Goal: Task Accomplishment & Management: Complete application form

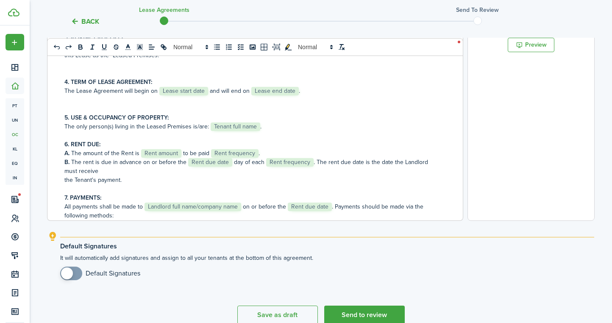
scroll to position [543, 0]
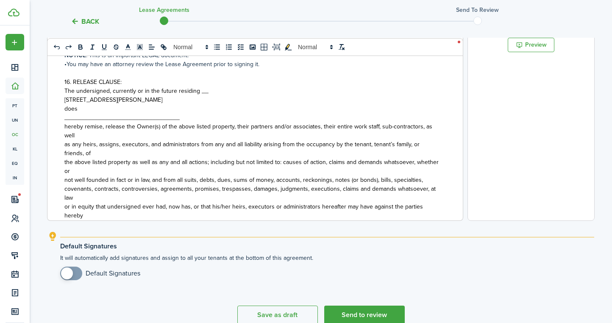
click at [64, 116] on div "RESIDENTIAL LEASE AGREEMENT This agreement, dated ﻿ Lease start date ﻿, is betw…" at bounding box center [251, 54] width 409 height 333
click at [64, 101] on div "RESIDENTIAL LEASE AGREEMENT This agreement, dated ﻿ Lease start date ﻿, is betw…" at bounding box center [251, 54] width 409 height 333
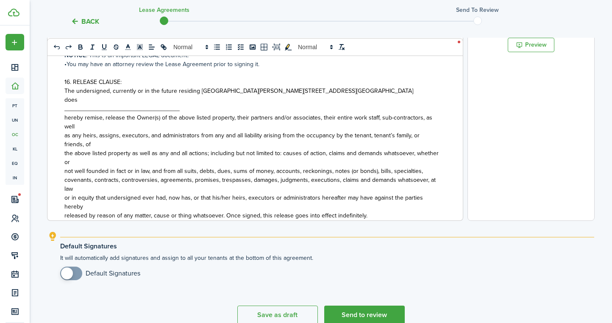
click at [63, 100] on div "RESIDENTIAL LEASE AGREEMENT This agreement, dated ﻿ Lease start date ﻿, is betw…" at bounding box center [251, 54] width 409 height 333
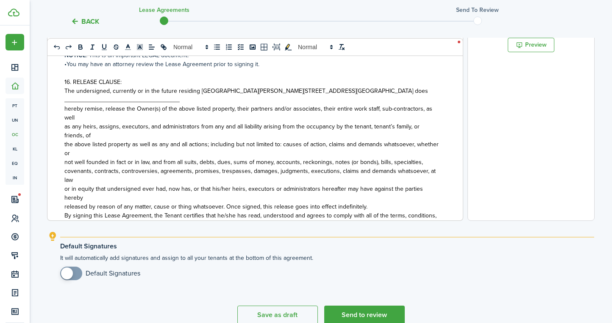
click at [64, 102] on div "RESIDENTIAL LEASE AGREEMENT This agreement, dated ﻿ Lease start date ﻿, is betw…" at bounding box center [251, 54] width 409 height 333
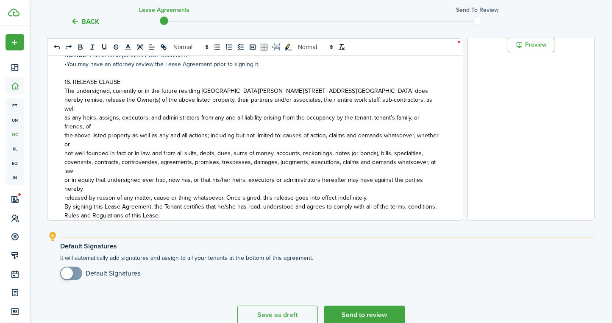
click at [62, 100] on div "RESIDENTIAL LEASE AGREEMENT This agreement, dated ﻿ Lease start date ﻿, is betw…" at bounding box center [251, 54] width 409 height 333
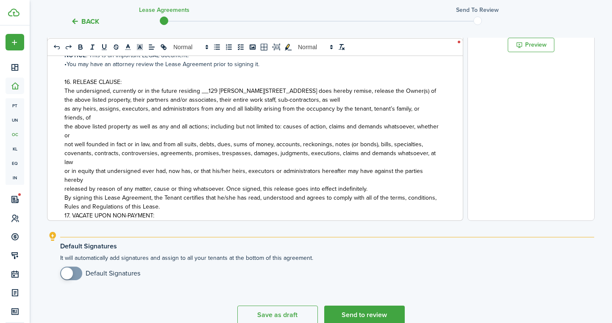
click at [64, 109] on div "RESIDENTIAL LEASE AGREEMENT This agreement, dated ﻿ Lease start date ﻿, is betw…" at bounding box center [251, 54] width 409 height 333
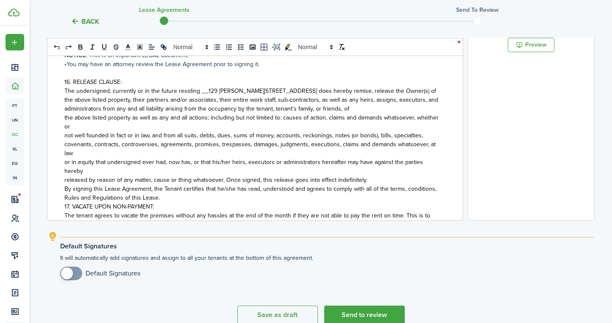
click at [64, 118] on span "the above listed property as well as any and all actions; including but not lim…" at bounding box center [251, 122] width 374 height 18
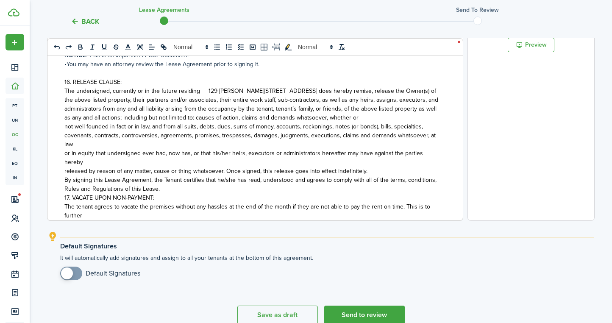
click at [64, 126] on div "RESIDENTIAL LEASE AGREEMENT This agreement, dated ﻿ Lease start date ﻿, is betw…" at bounding box center [251, 54] width 409 height 333
click at [65, 136] on span "covenants, contracts, controversies, agreements, promises, trespasses, damages,…" at bounding box center [249, 140] width 371 height 18
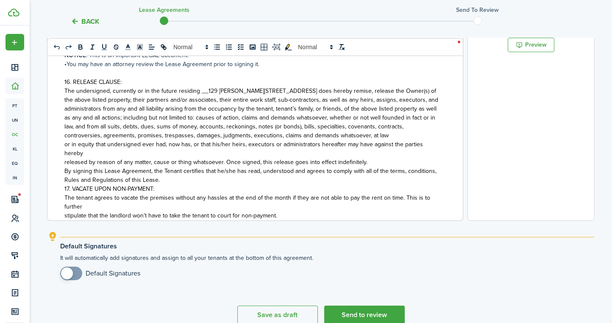
click at [62, 146] on div "RESIDENTIAL LEASE AGREEMENT This agreement, dated ﻿ Lease start date ﻿, is betw…" at bounding box center [251, 54] width 409 height 333
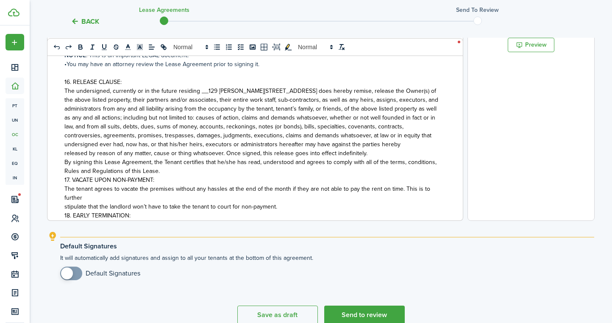
click at [62, 152] on div "RESIDENTIAL LEASE AGREEMENT This agreement, dated ﻿ Lease start date ﻿, is betw…" at bounding box center [251, 54] width 409 height 333
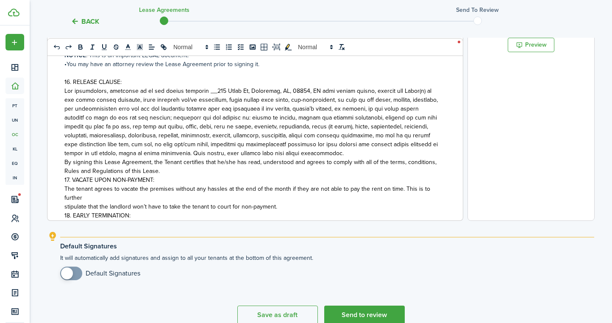
click at [61, 161] on div "RESIDENTIAL LEASE AGREEMENT This agreement, dated ﻿ Lease start date ﻿, is betw…" at bounding box center [251, 54] width 409 height 333
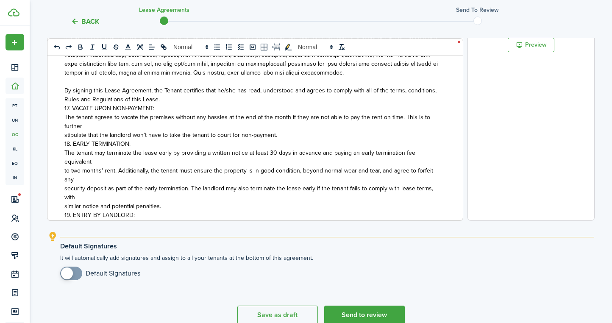
scroll to position [588, 0]
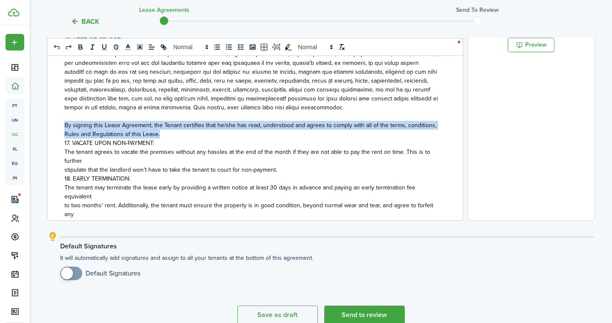
drag, startPoint x: 161, startPoint y: 136, endPoint x: 64, endPoint y: 123, distance: 98.2
click at [64, 123] on div "RESIDENTIAL LEASE AGREEMENT This agreement, dated ﻿ Lease start date ﻿, is betw…" at bounding box center [251, 54] width 409 height 333
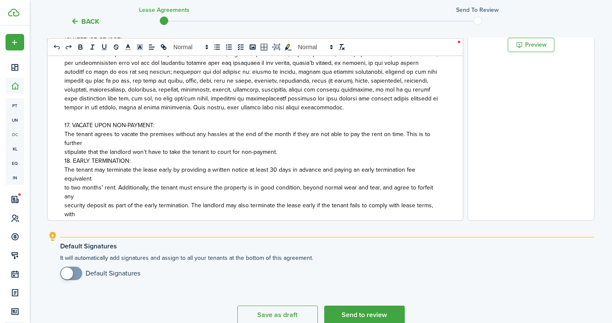
click at [64, 158] on span "18. EARLY TERMINATION:" at bounding box center [97, 160] width 66 height 9
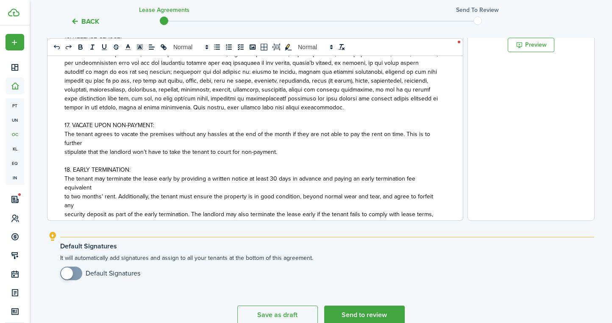
click at [64, 152] on span "stipulate that the landlord won’t have to take the tenant to court for non-paym…" at bounding box center [170, 151] width 213 height 9
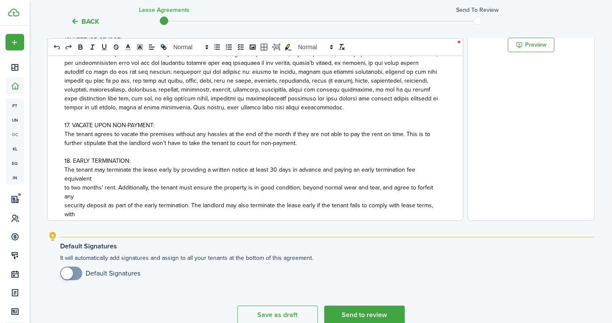
click at [63, 189] on div "RESIDENTIAL LEASE AGREEMENT This agreement, dated ﻿ Lease start date ﻿, is betw…" at bounding box center [251, 54] width 409 height 333
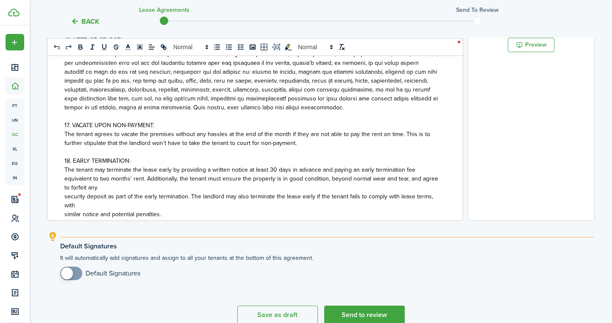
click at [62, 199] on div "RESIDENTIAL LEASE AGREEMENT This agreement, dated ﻿ Lease start date ﻿, is betw…" at bounding box center [251, 54] width 409 height 333
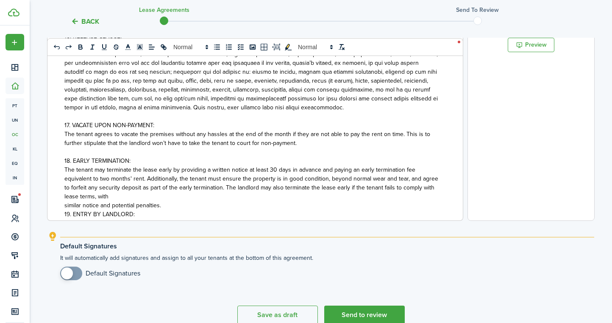
click at [63, 208] on div "RESIDENTIAL LEASE AGREEMENT This agreement, dated ﻿ Lease start date ﻿, is betw…" at bounding box center [251, 54] width 409 height 333
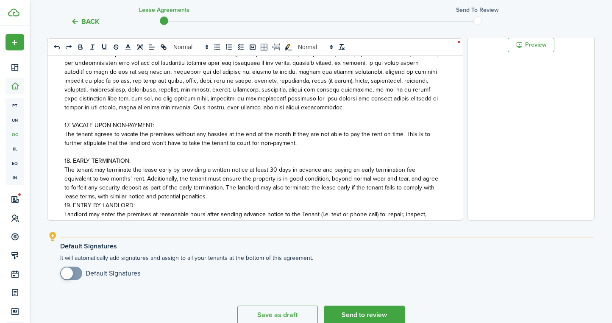
click at [62, 206] on div "RESIDENTIAL LEASE AGREEMENT This agreement, dated ﻿ Lease start date ﻿, is betw…" at bounding box center [251, 54] width 409 height 333
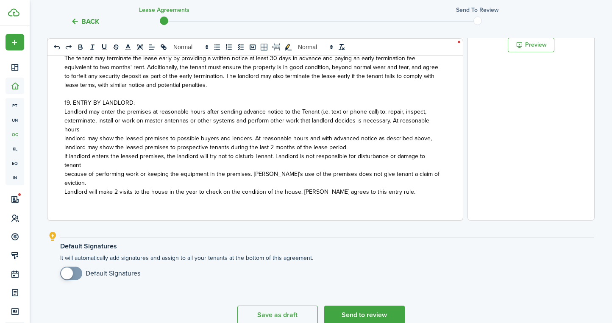
scroll to position [701, 0]
click at [64, 147] on div "RESIDENTIAL LEASE AGREEMENT This agreement, dated ﻿ Lease start date ﻿, is betw…" at bounding box center [251, 54] width 409 height 333
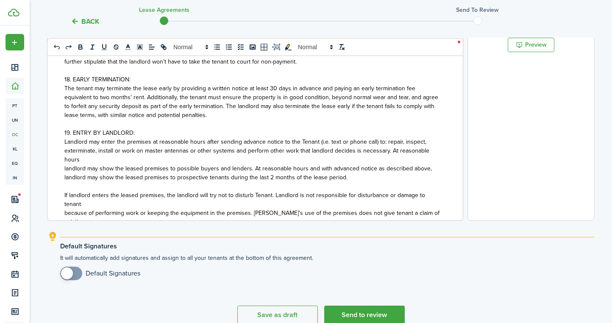
scroll to position [668, 0]
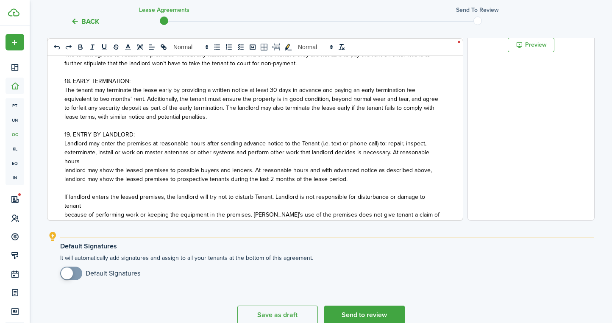
click at [62, 133] on div "RESIDENTIAL LEASE AGREEMENT This agreement, dated ﻿ Lease start date ﻿, is betw…" at bounding box center [251, 54] width 409 height 333
click at [79, 46] on icon "bold" at bounding box center [80, 46] width 3 height 2
click at [61, 81] on div "RESIDENTIAL LEASE AGREEMENT This agreement, dated ﻿ Lease start date ﻿, is betw…" at bounding box center [251, 54] width 409 height 333
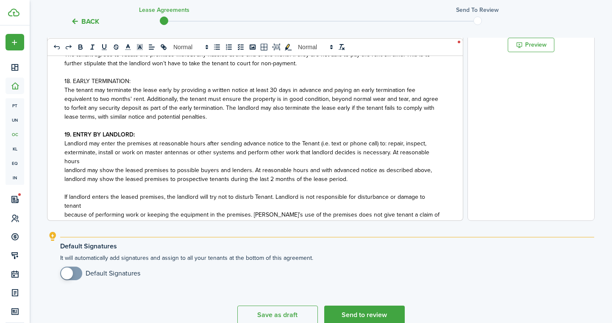
click at [61, 81] on div "RESIDENTIAL LEASE AGREEMENT This agreement, dated ﻿ Lease start date ﻿, is betw…" at bounding box center [251, 54] width 409 height 333
click at [80, 45] on icon "bold" at bounding box center [80, 46] width 3 height 2
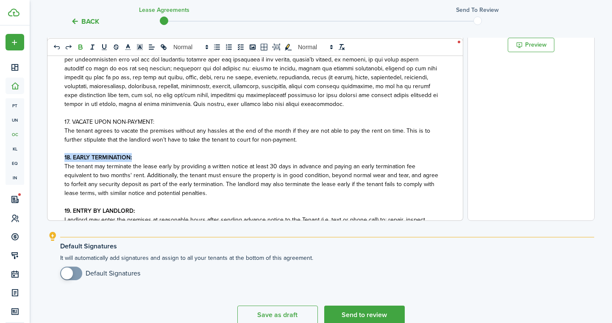
scroll to position [554, 0]
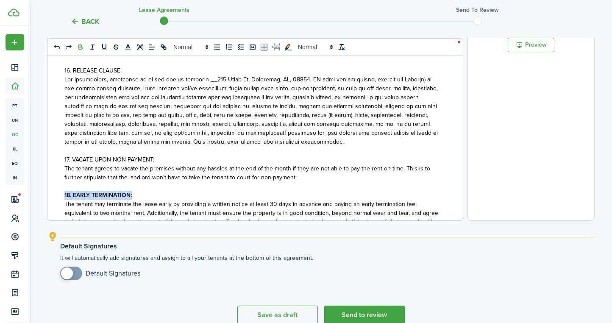
click at [62, 161] on div "RESIDENTIAL LEASE AGREEMENT This agreement, dated ﻿ Lease start date ﻿, is betw…" at bounding box center [251, 54] width 409 height 333
click at [80, 46] on icon "bold" at bounding box center [81, 47] width 8 height 8
click at [61, 70] on div "RESIDENTIAL LEASE AGREEMENT This agreement, dated ﻿ Lease start date ﻿, is betw…" at bounding box center [251, 54] width 409 height 333
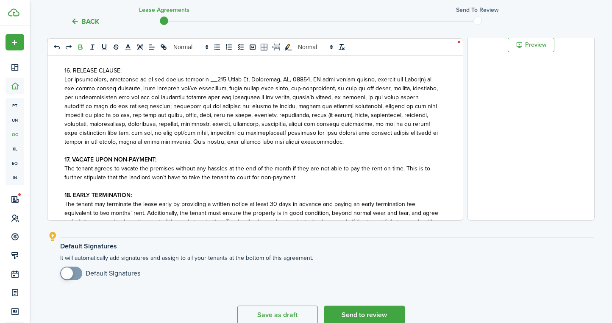
click at [61, 70] on div "RESIDENTIAL LEASE AGREEMENT This agreement, dated ﻿ Lease start date ﻿, is betw…" at bounding box center [251, 54] width 409 height 333
click at [82, 47] on icon "bold" at bounding box center [81, 47] width 8 height 8
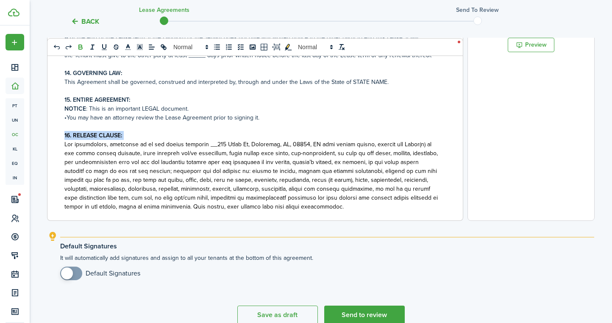
scroll to position [486, 0]
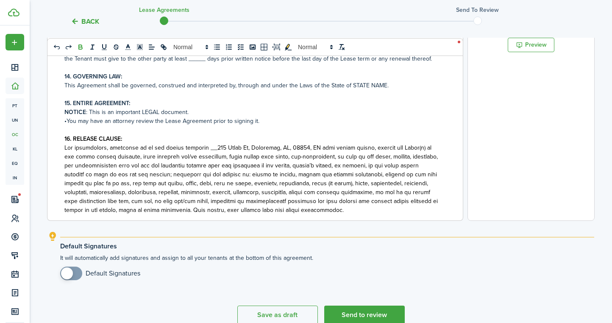
click at [205, 145] on span at bounding box center [250, 178] width 373 height 71
copy span "__129"
click at [205, 136] on p "16. RELEASE CLAUSE:" at bounding box center [251, 138] width 375 height 9
click at [225, 122] on p "•You may have an attorney review the Lease Agreement prior to signing it." at bounding box center [251, 120] width 375 height 9
drag, startPoint x: 205, startPoint y: 147, endPoint x: 236, endPoint y: 149, distance: 30.5
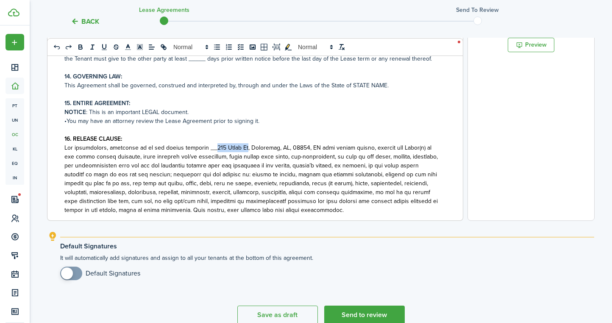
click at [236, 149] on span at bounding box center [250, 178] width 373 height 71
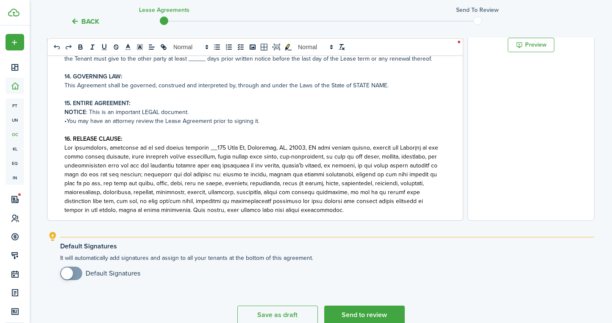
click at [287, 147] on span at bounding box center [251, 178] width 374 height 71
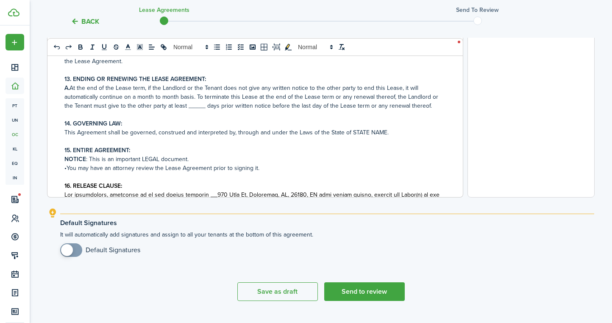
scroll to position [414, 0]
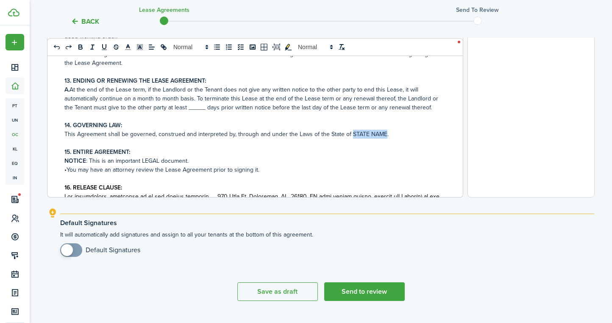
drag, startPoint x: 348, startPoint y: 133, endPoint x: 382, endPoint y: 133, distance: 33.5
click at [382, 133] on p "This Agreement shall be governed, construed and interpreted by, through and und…" at bounding box center [251, 134] width 375 height 9
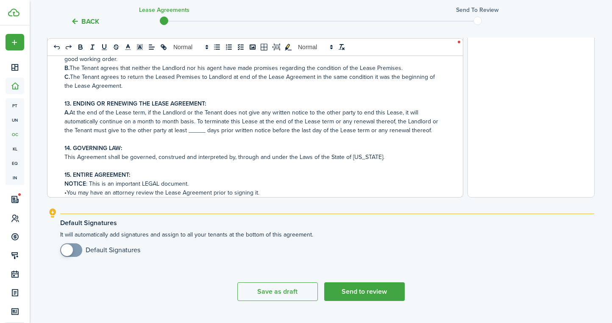
scroll to position [390, 0]
click at [191, 129] on p "A. At the end of the Lease term, if the Landlord or the Tenant does not give an…" at bounding box center [251, 122] width 375 height 27
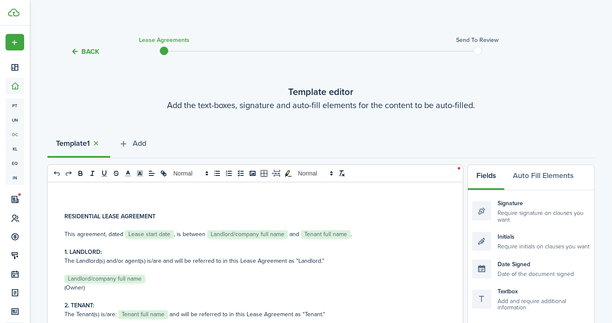
scroll to position [0, 0]
click at [140, 143] on span "Add" at bounding box center [140, 143] width 14 height 11
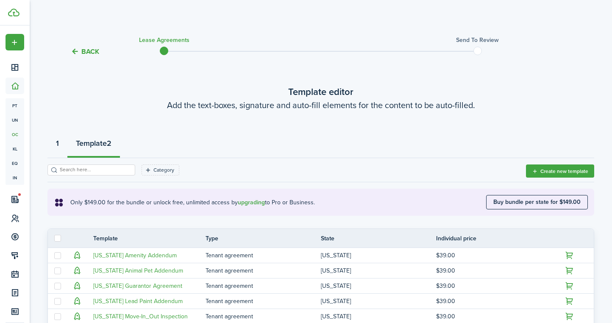
click at [59, 144] on strong "1" at bounding box center [57, 143] width 3 height 11
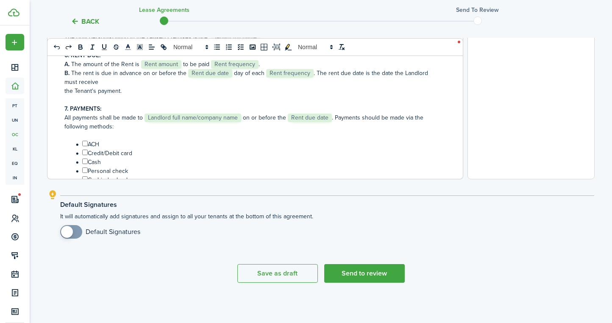
scroll to position [336, 0]
checkbox input "true"
click at [68, 231] on span at bounding box center [67, 232] width 12 height 12
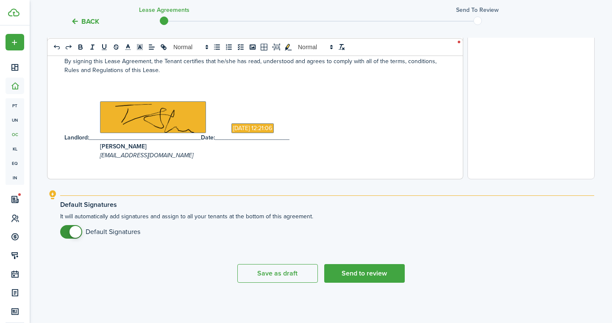
scroll to position [832, 0]
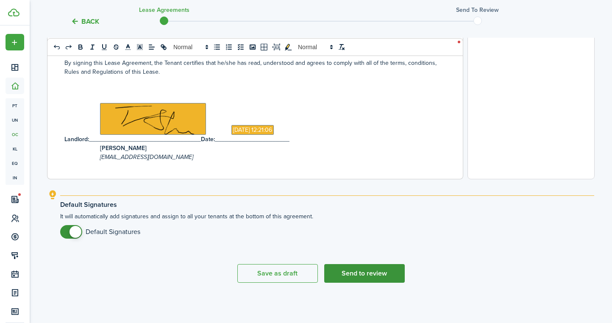
click at [380, 275] on button "Send to review" at bounding box center [364, 273] width 80 height 19
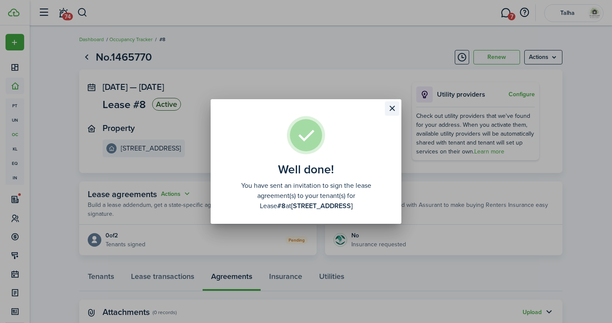
click at [391, 105] on button "Close modal" at bounding box center [392, 108] width 14 height 14
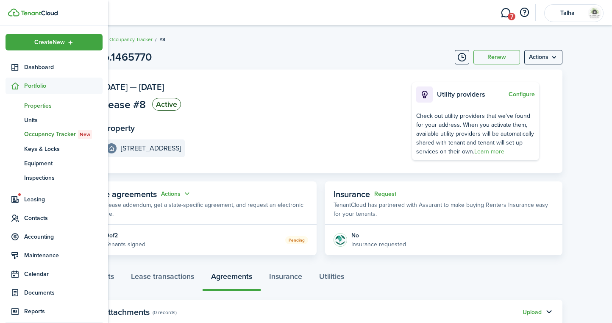
click at [38, 105] on span "Properties" at bounding box center [63, 105] width 78 height 9
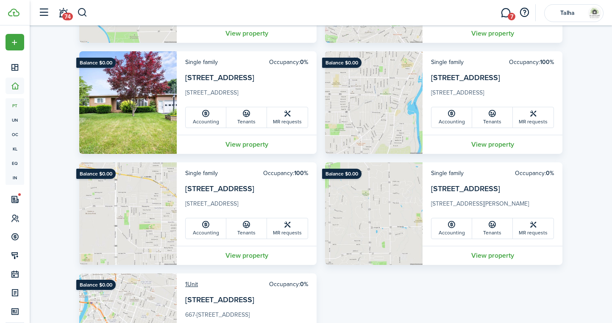
scroll to position [386, 0]
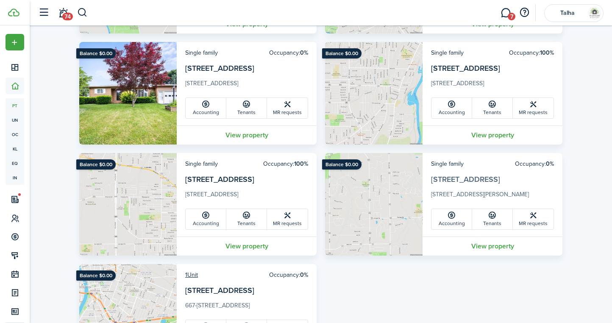
click at [464, 181] on link "[STREET_ADDRESS]" at bounding box center [465, 179] width 69 height 11
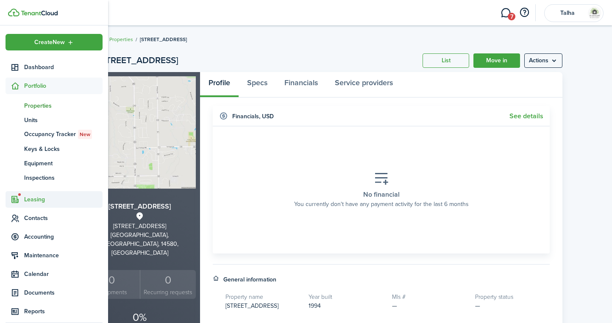
click at [42, 202] on span "Leasing" at bounding box center [63, 199] width 78 height 9
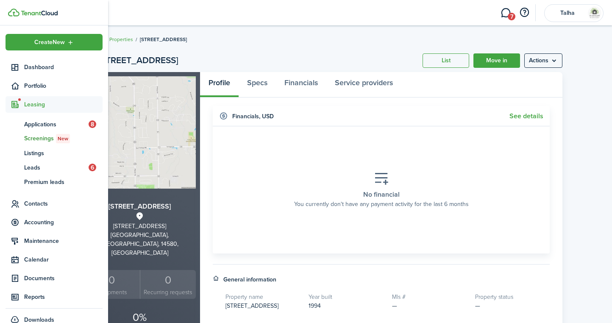
click at [39, 139] on span "Screenings New" at bounding box center [63, 138] width 78 height 9
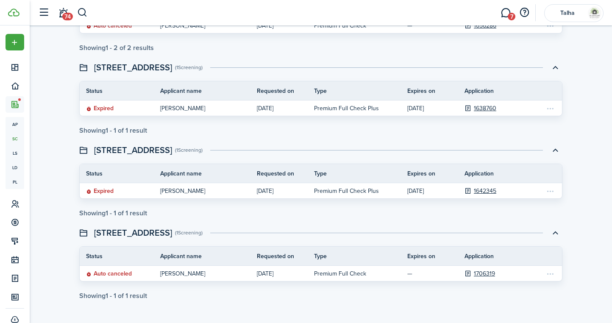
scroll to position [328, 0]
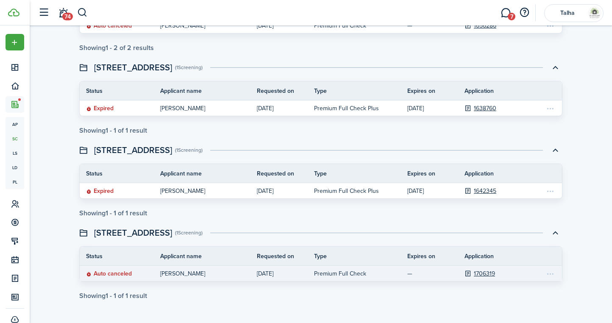
click at [549, 275] on screening-action-menu at bounding box center [550, 273] width 11 height 10
click at [549, 273] on screening-action-menu at bounding box center [550, 273] width 11 height 10
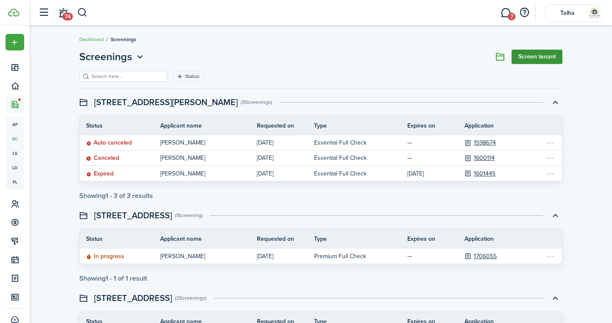
scroll to position [0, 0]
click at [545, 58] on link "Screen tenant" at bounding box center [536, 57] width 51 height 14
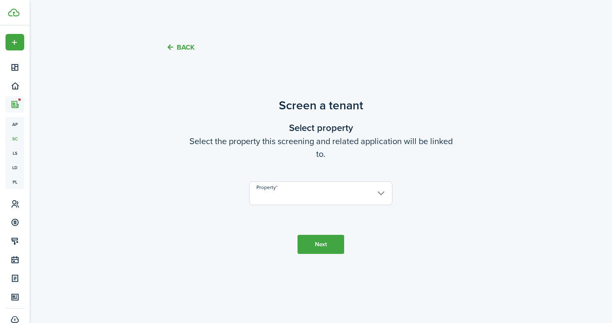
click at [325, 195] on input "Property" at bounding box center [320, 193] width 143 height 24
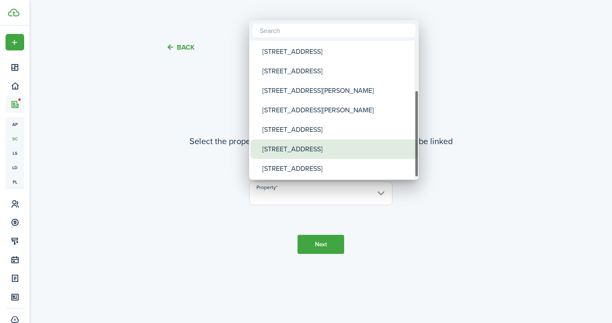
click at [293, 150] on div "[STREET_ADDRESS]" at bounding box center [337, 148] width 150 height 19
type input "[STREET_ADDRESS]"
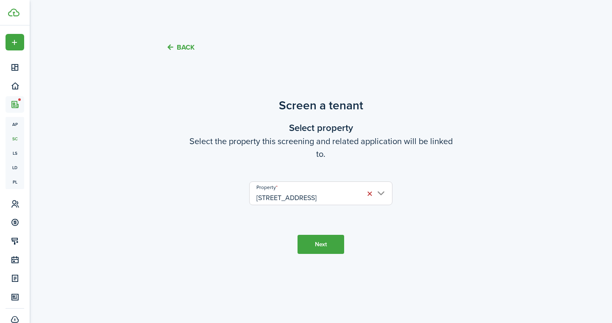
click at [321, 248] on button "Next" at bounding box center [320, 244] width 47 height 19
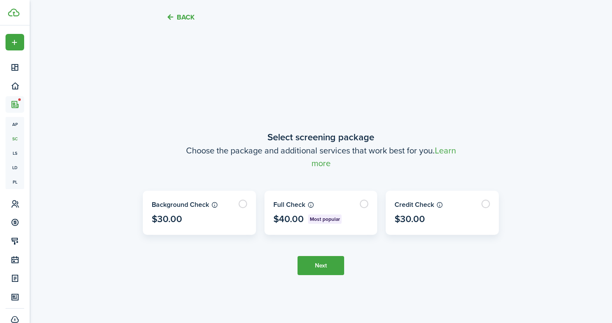
scroll to position [258, 0]
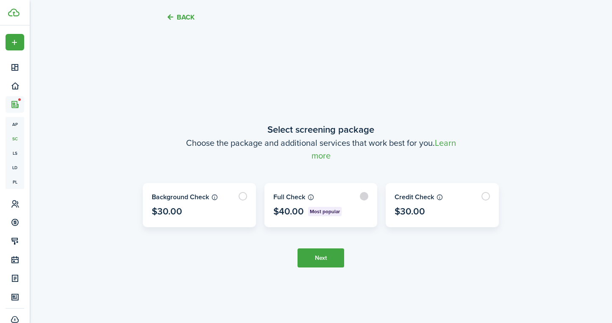
click at [368, 199] on label at bounding box center [321, 204] width 112 height 43
radio input "true"
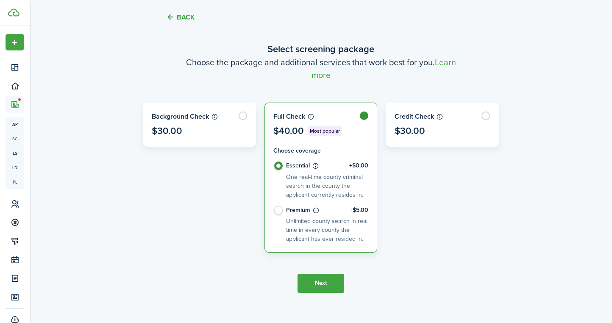
scroll to position [294, 0]
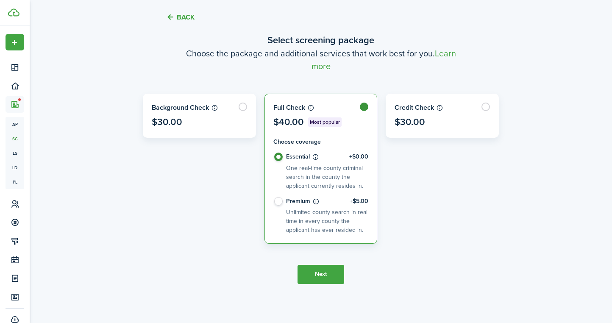
click at [330, 273] on button "Next" at bounding box center [320, 274] width 47 height 19
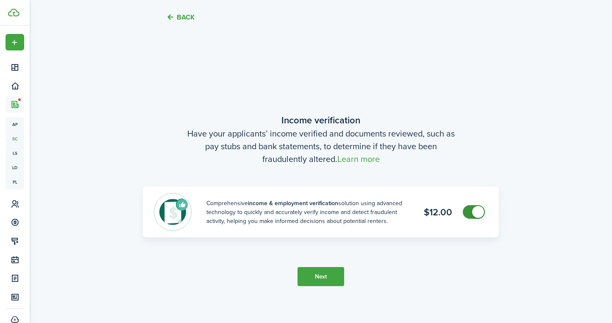
scroll to position [580, 0]
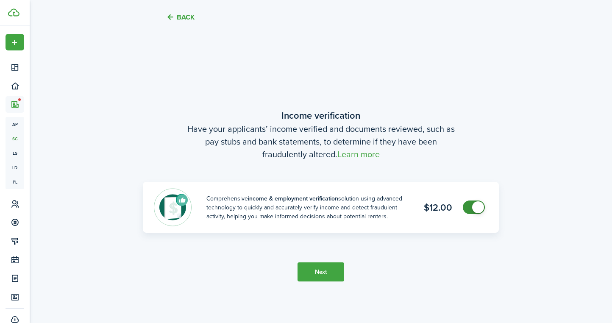
click at [322, 270] on button "Next" at bounding box center [320, 271] width 47 height 19
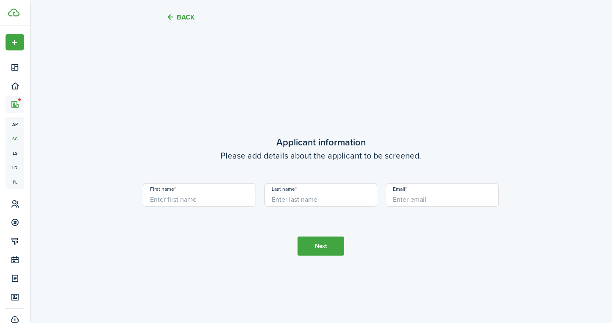
scroll to position [903, 0]
type input "[PERSON_NAME]"
type input "Kettles"
type input "[EMAIL_ADDRESS][DOMAIN_NAME]"
click at [335, 246] on button "Next" at bounding box center [320, 245] width 47 height 19
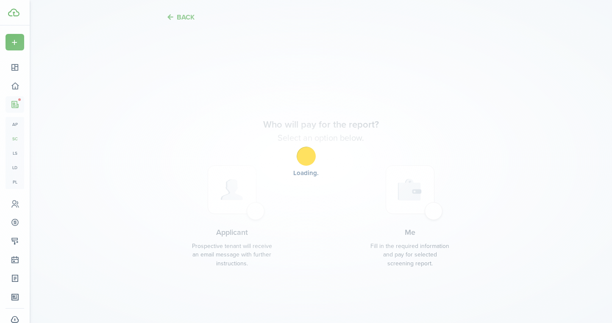
scroll to position [1226, 0]
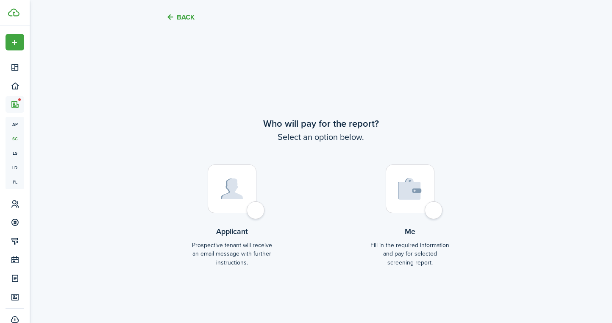
click at [256, 211] on div at bounding box center [232, 188] width 49 height 49
radio input "true"
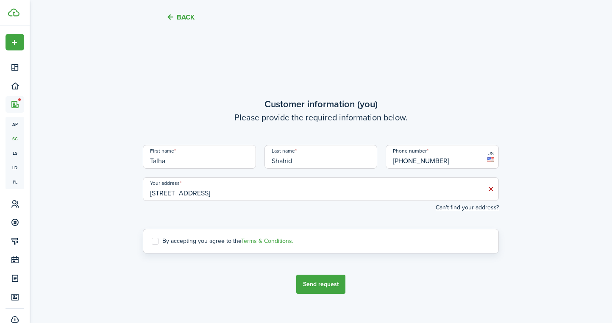
scroll to position [1549, 0]
click at [155, 242] on label "By accepting you agree to the Terms & Conditions." at bounding box center [222, 240] width 141 height 7
click at [152, 241] on input "By accepting you agree to the Terms & Conditions." at bounding box center [151, 241] width 0 height 0
checkbox input "true"
click at [328, 280] on button "Send request" at bounding box center [320, 283] width 49 height 19
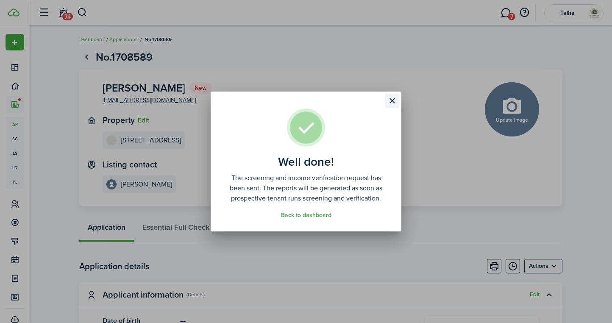
click at [390, 100] on button "Close modal" at bounding box center [392, 101] width 14 height 14
